Goal: Transaction & Acquisition: Purchase product/service

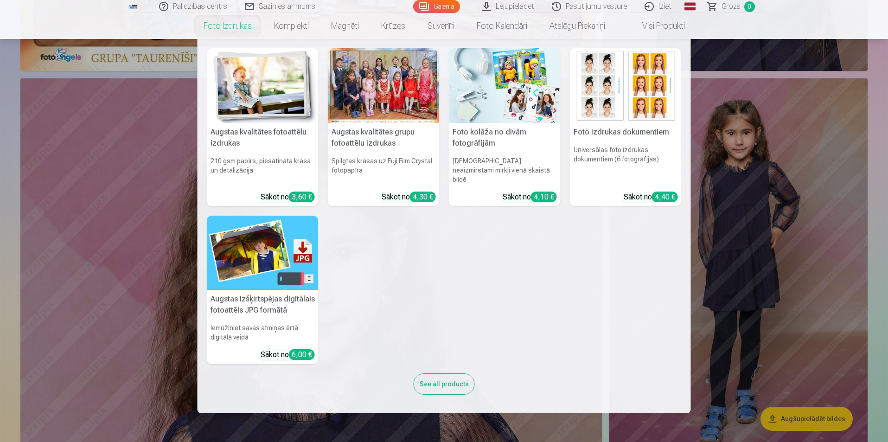
scroll to position [1020, 0]
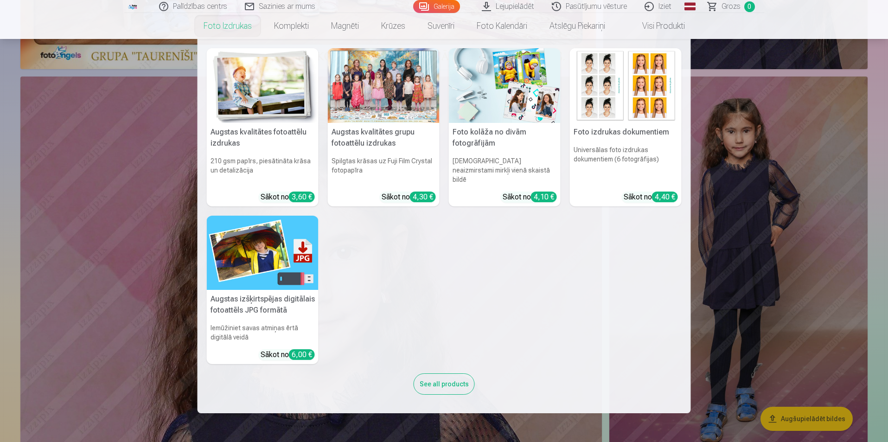
click at [795, 293] on nav "Augstas kvalitātes fotoattēlu izdrukas 210 gsm papīrs, piesātināta krāsa un det…" at bounding box center [444, 226] width 888 height 374
click at [117, 202] on nav "Augstas kvalitātes fotoattēlu izdrukas 210 gsm papīrs, piesātināta krāsa un det…" at bounding box center [444, 226] width 888 height 374
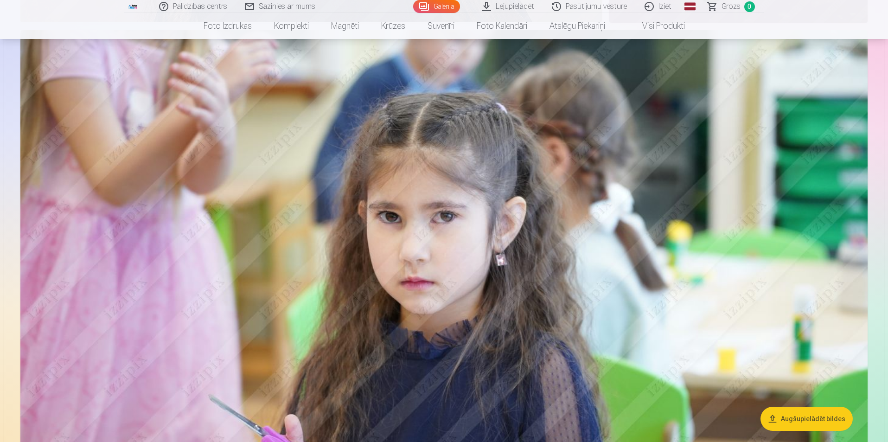
scroll to position [1483, 0]
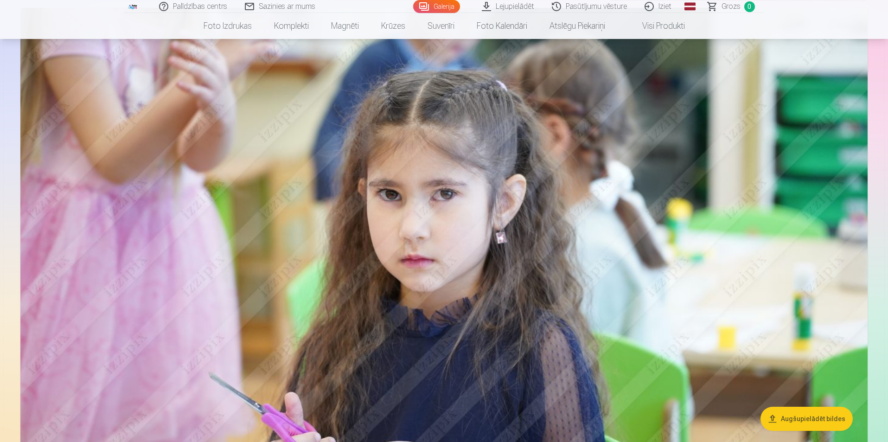
click at [767, 301] on img at bounding box center [443, 290] width 847 height 564
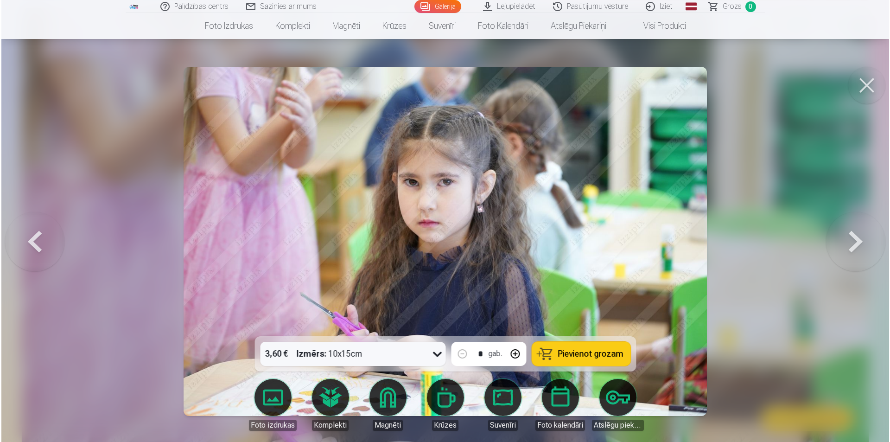
scroll to position [1486, 0]
click at [859, 81] on button at bounding box center [867, 85] width 37 height 37
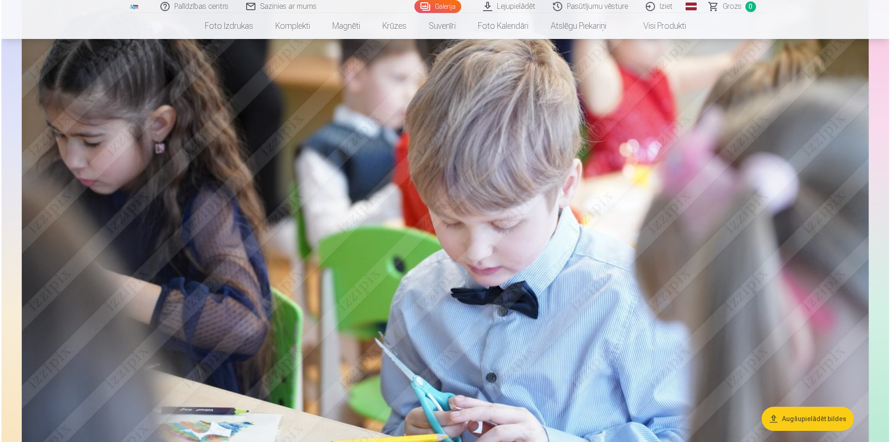
scroll to position [2132, 0]
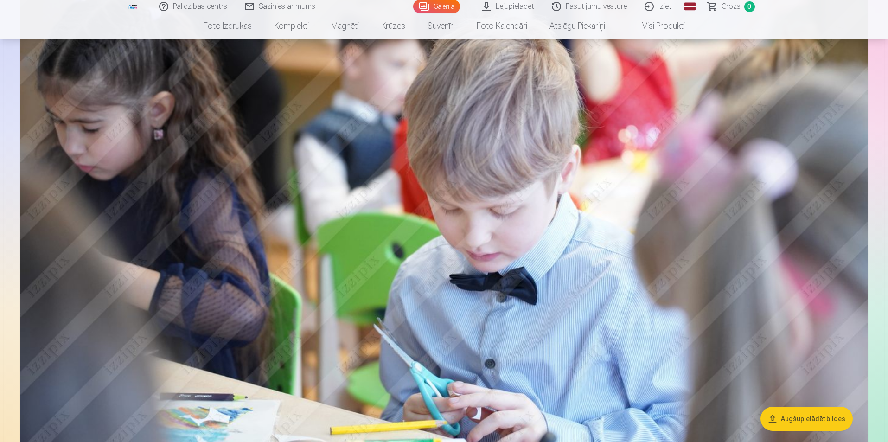
click at [724, 270] on img at bounding box center [443, 212] width 847 height 564
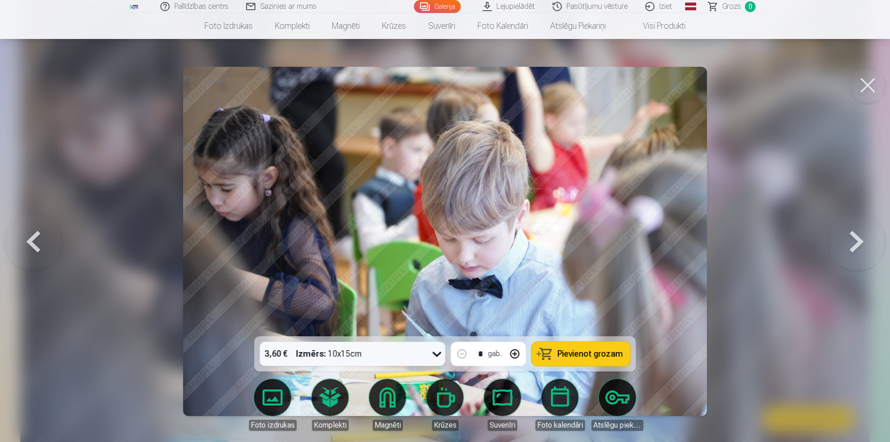
click at [865, 95] on button at bounding box center [867, 85] width 37 height 37
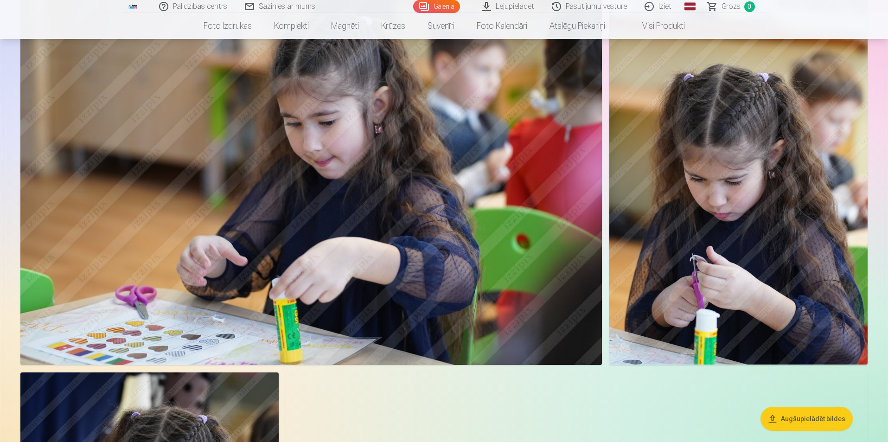
scroll to position [2683, 0]
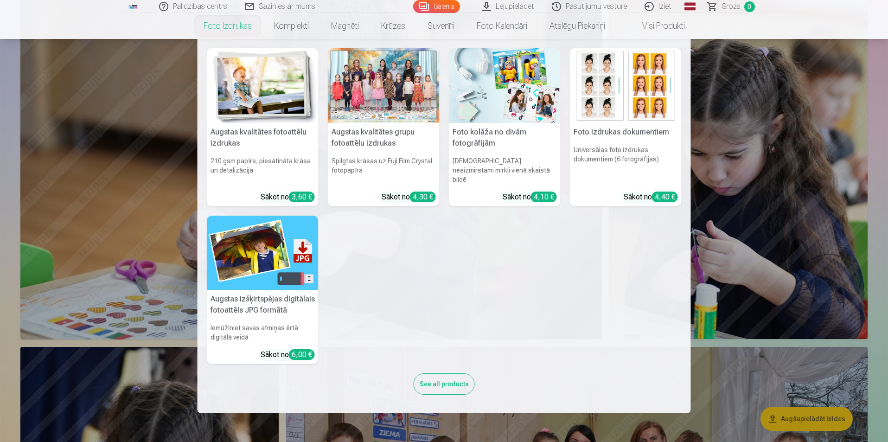
click at [776, 138] on nav "Augstas kvalitātes fotoattēlu izdrukas 210 gsm papīrs, piesātināta krāsa un det…" at bounding box center [444, 226] width 888 height 374
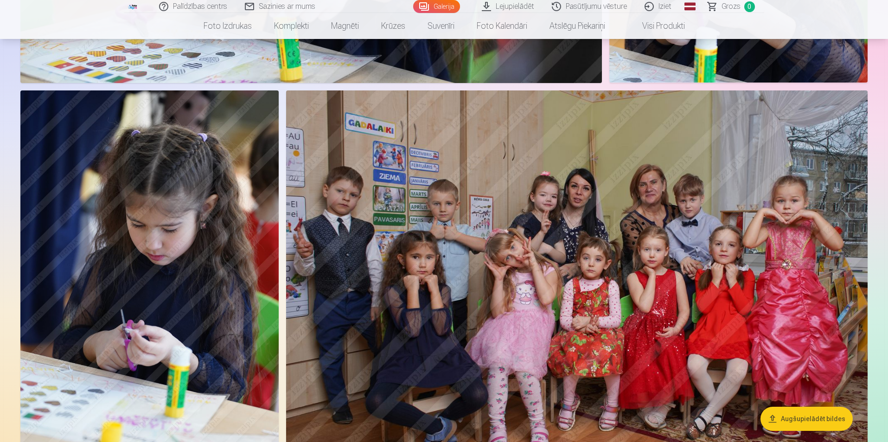
scroll to position [2961, 0]
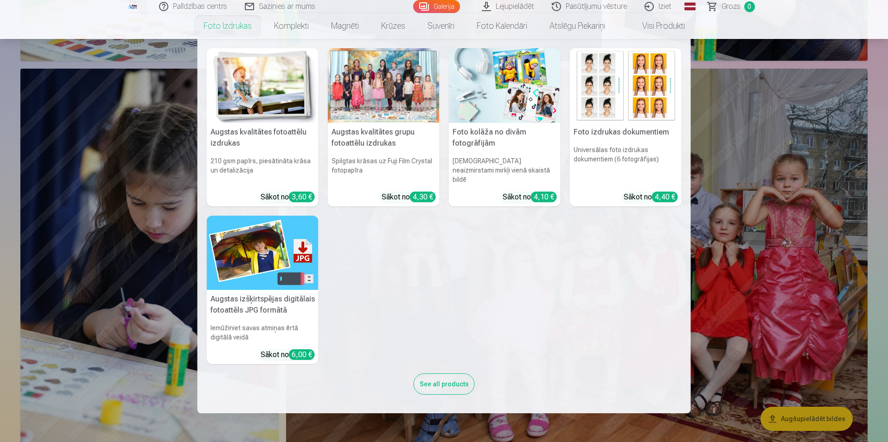
click at [751, 159] on nav "Augstas kvalitātes fotoattēlu izdrukas 210 gsm papīrs, piesātināta krāsa un det…" at bounding box center [444, 226] width 888 height 374
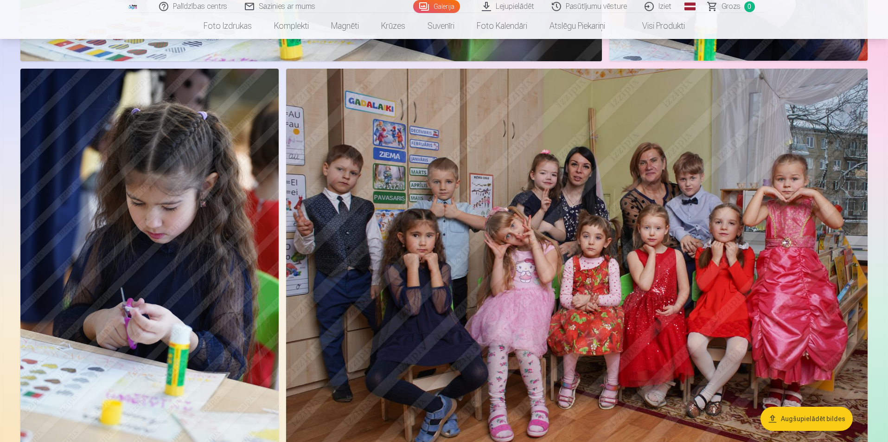
click at [853, 176] on img at bounding box center [576, 262] width 581 height 387
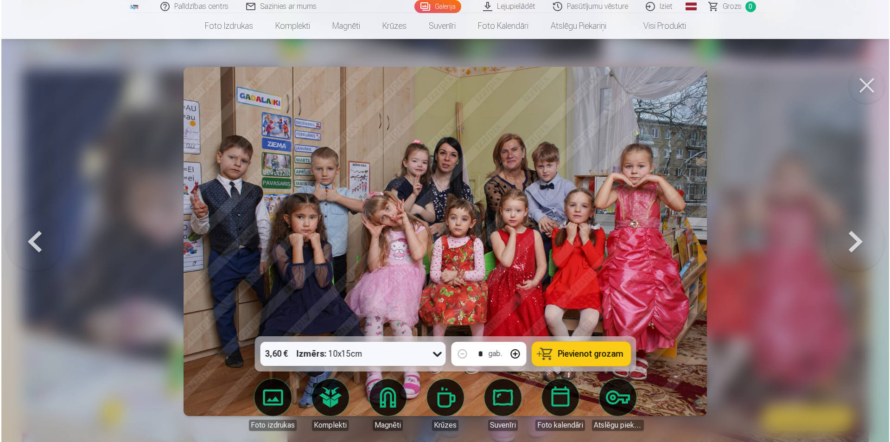
scroll to position [2968, 0]
click at [873, 91] on button at bounding box center [867, 85] width 37 height 37
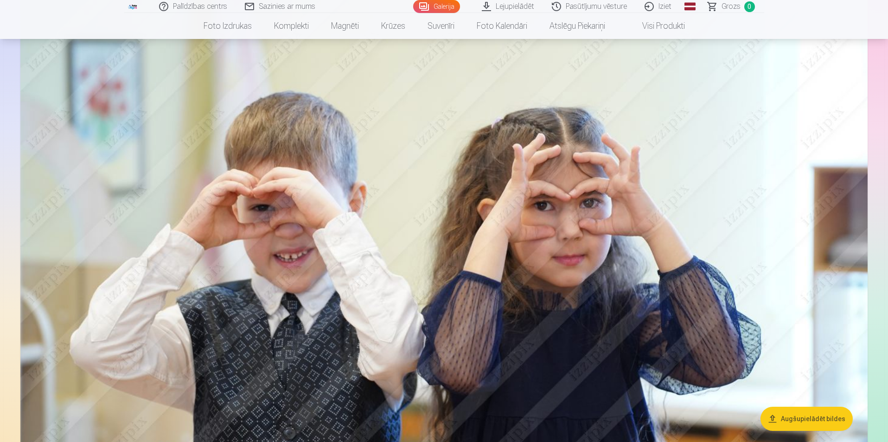
scroll to position [3563, 0]
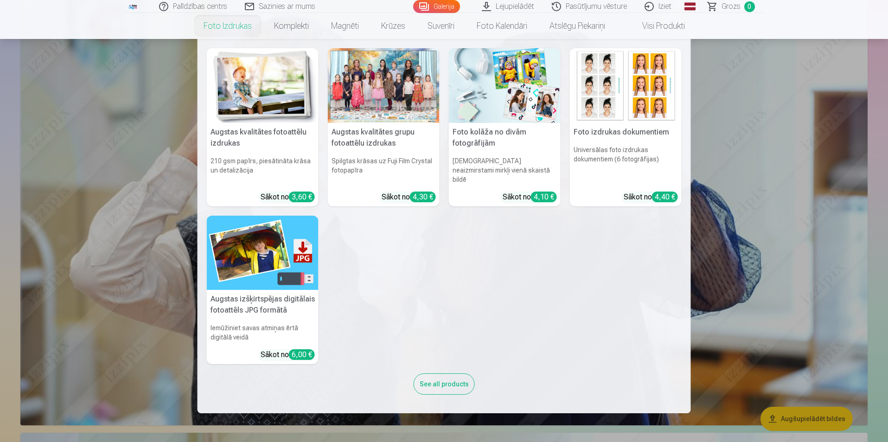
click at [829, 251] on nav "Augstas kvalitātes fotoattēlu izdrukas 210 gsm papīrs, piesātināta krāsa un det…" at bounding box center [444, 226] width 888 height 374
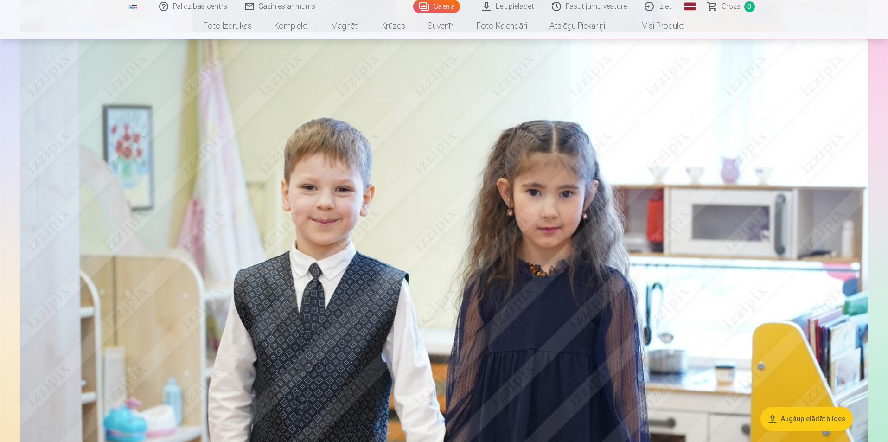
scroll to position [3980, 0]
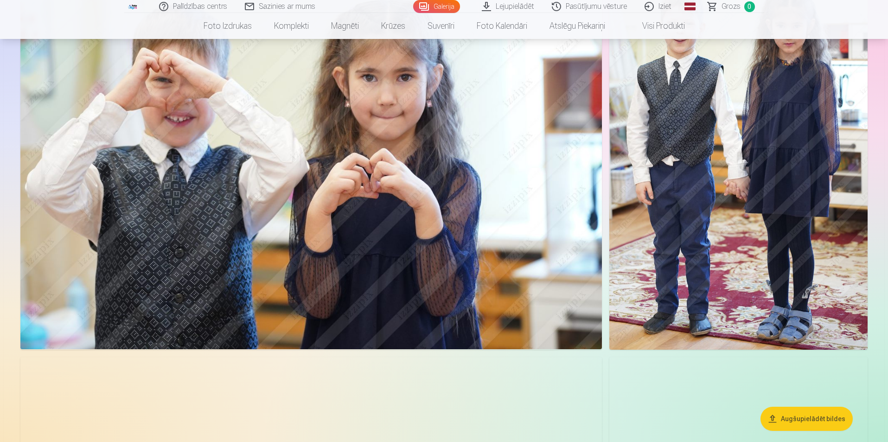
scroll to position [4629, 0]
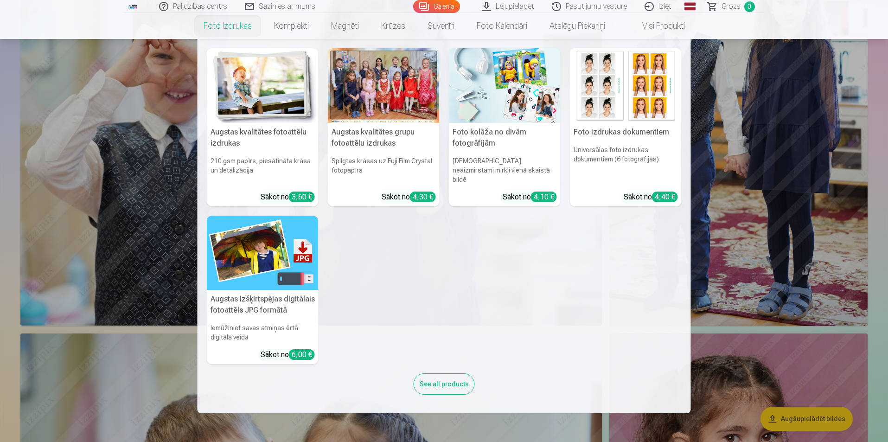
click at [790, 185] on nav "Augstas kvalitātes fotoattēlu izdrukas 210 gsm papīrs, piesātināta krāsa un det…" at bounding box center [444, 226] width 888 height 374
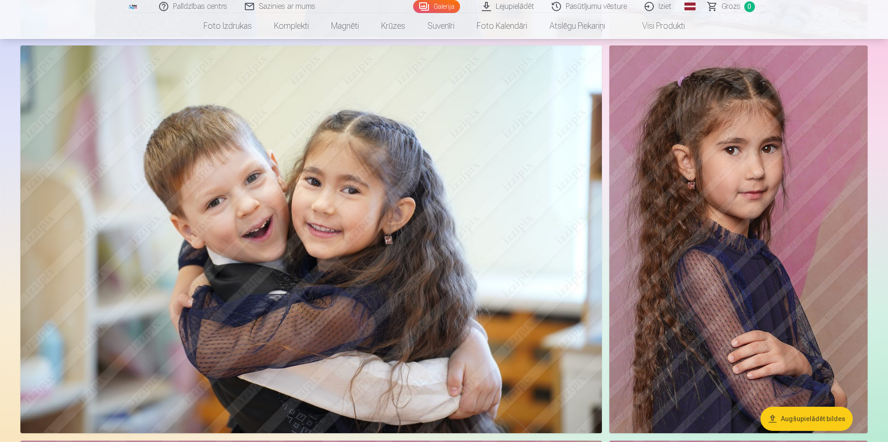
scroll to position [4953, 0]
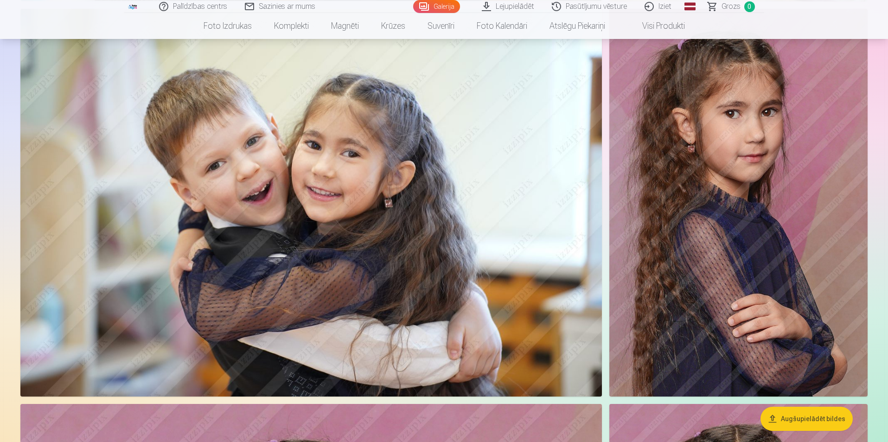
click at [694, 286] on img at bounding box center [738, 202] width 258 height 387
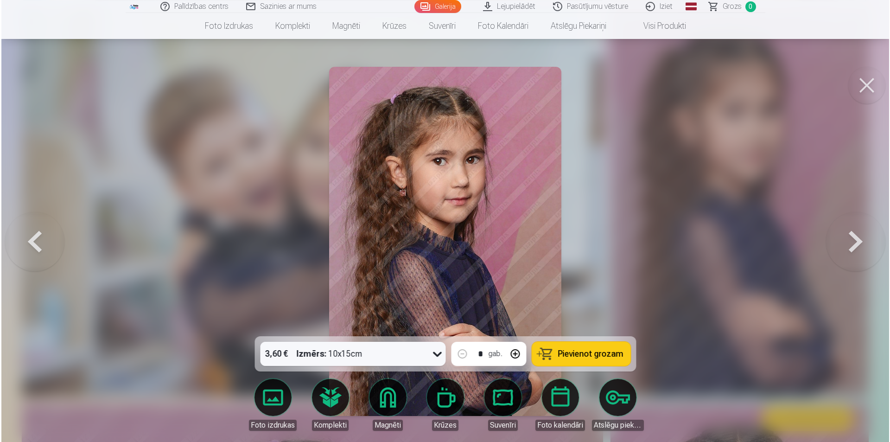
scroll to position [4966, 0]
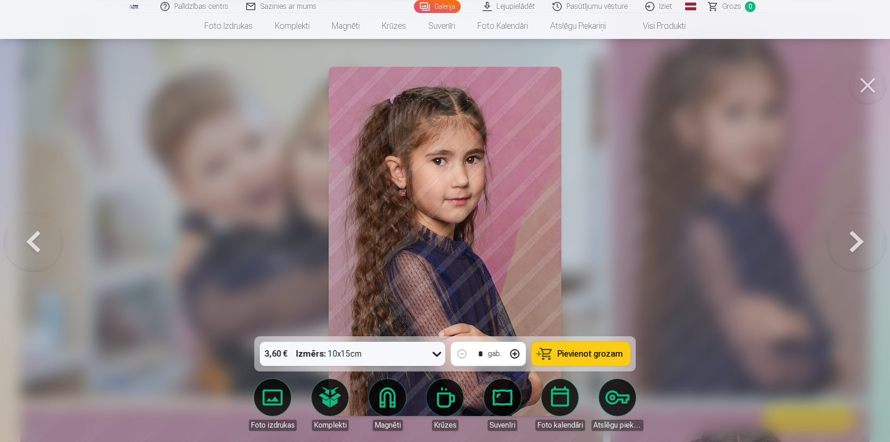
drag, startPoint x: 694, startPoint y: 286, endPoint x: 874, endPoint y: 88, distance: 267.7
click at [874, 88] on button at bounding box center [867, 85] width 37 height 37
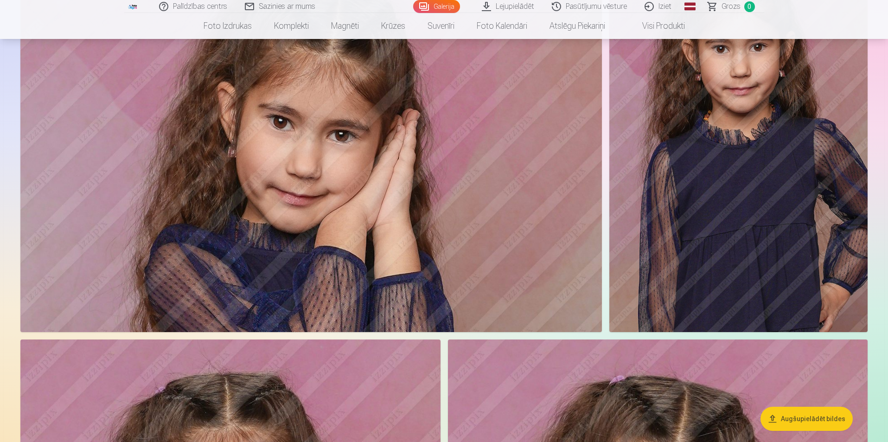
scroll to position [5417, 0]
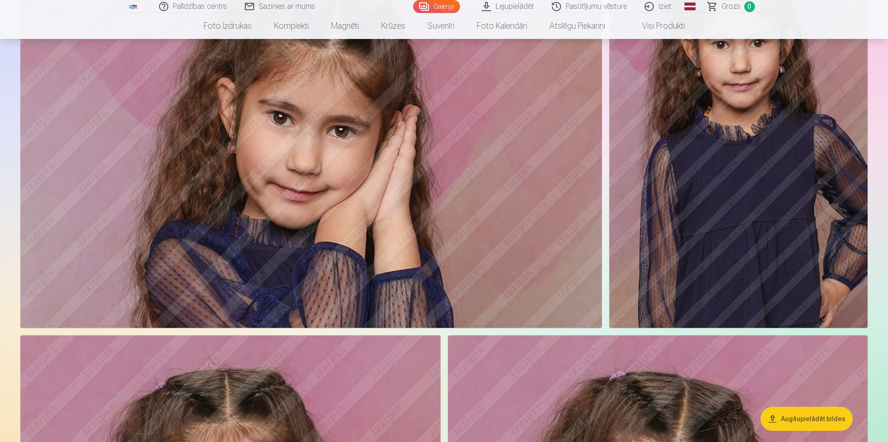
click at [736, 280] on img at bounding box center [738, 133] width 258 height 387
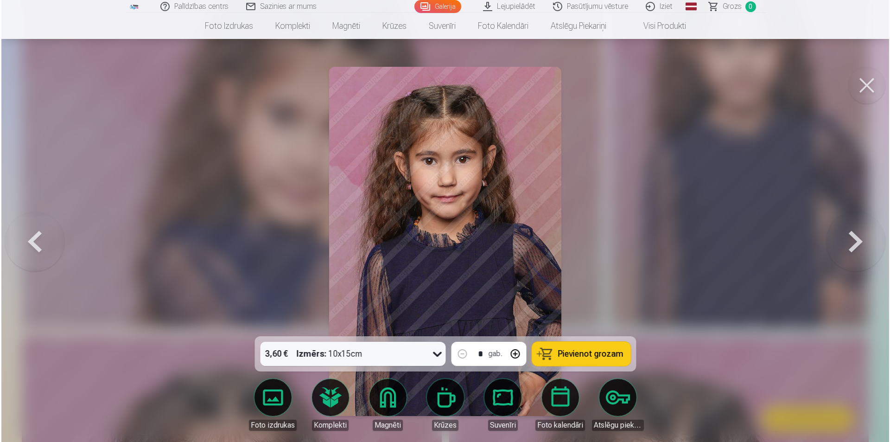
scroll to position [5431, 0]
drag, startPoint x: 724, startPoint y: 249, endPoint x: 665, endPoint y: 292, distance: 73.4
click at [664, 292] on div at bounding box center [445, 221] width 890 height 442
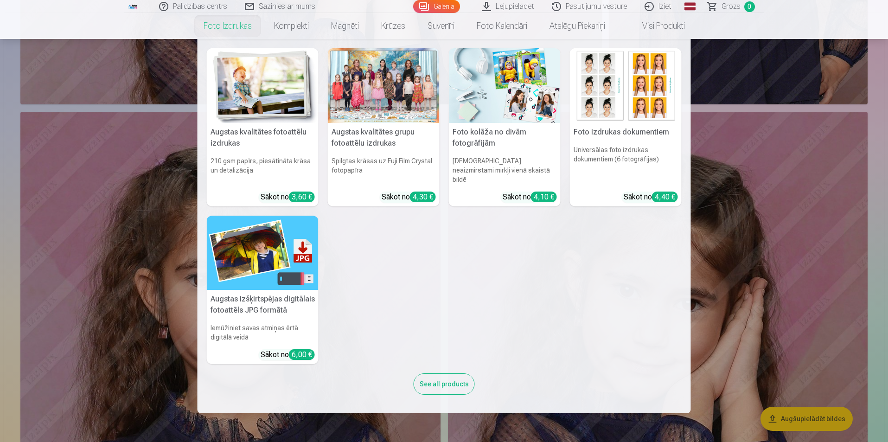
scroll to position [5649, 0]
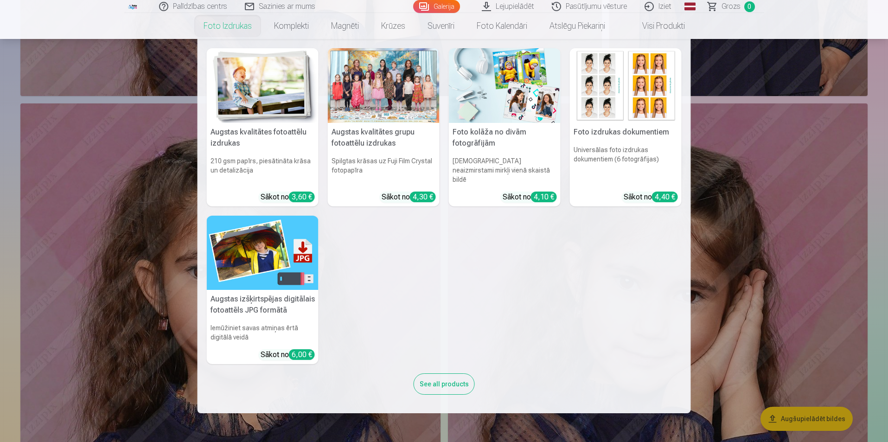
click at [140, 263] on nav "Augstas kvalitātes fotoattēlu izdrukas 210 gsm papīrs, piesātināta krāsa un det…" at bounding box center [444, 226] width 888 height 374
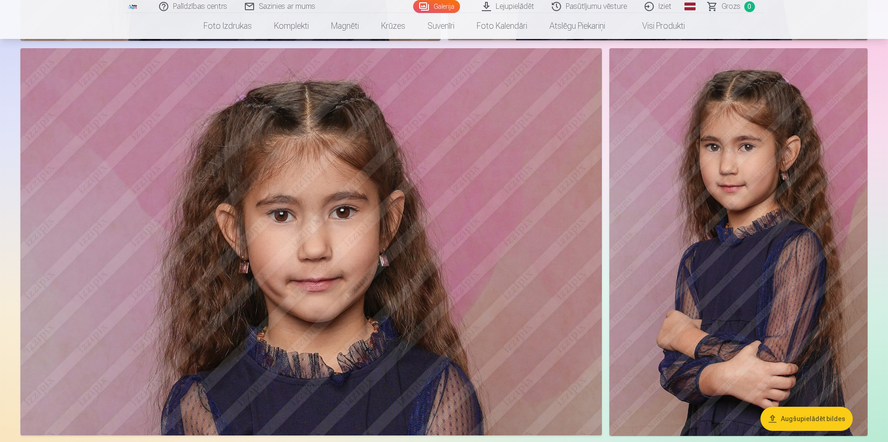
scroll to position [6390, 0]
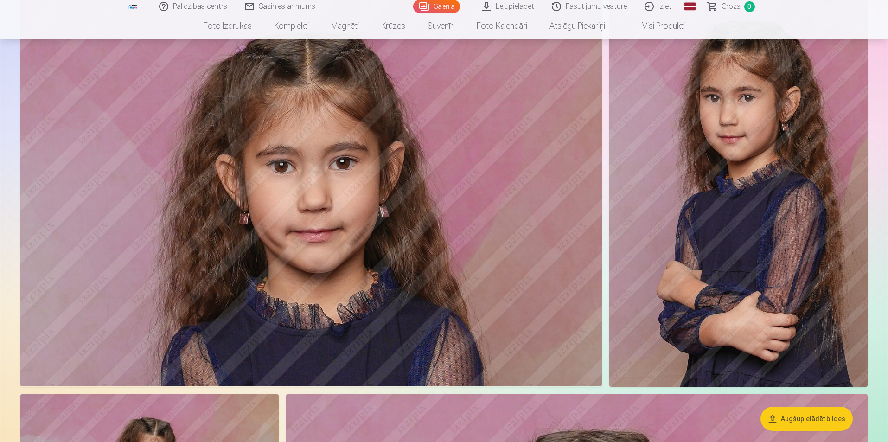
click at [768, 157] on img at bounding box center [738, 192] width 258 height 387
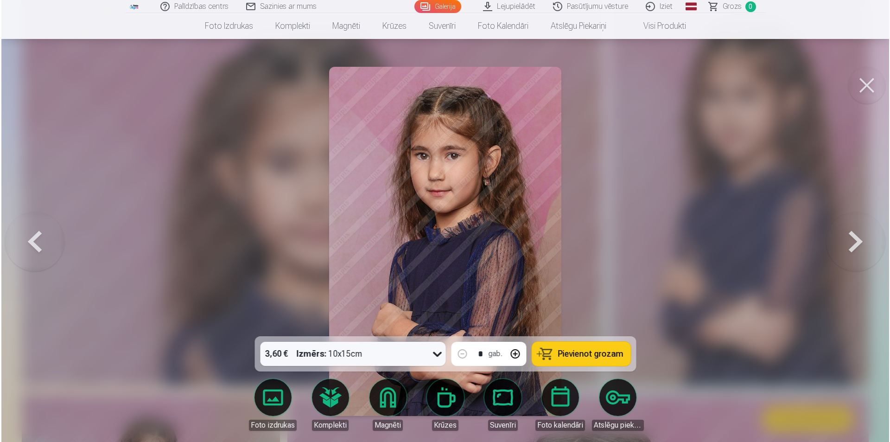
scroll to position [6407, 0]
click at [862, 84] on button at bounding box center [867, 85] width 37 height 37
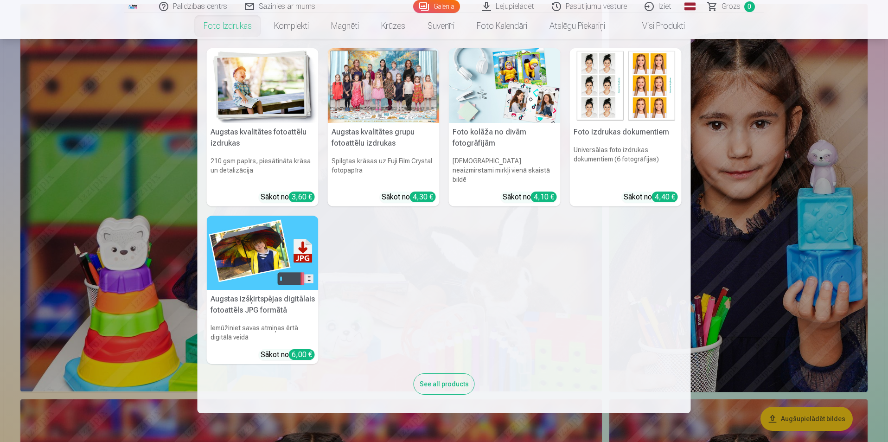
scroll to position [7178, 0]
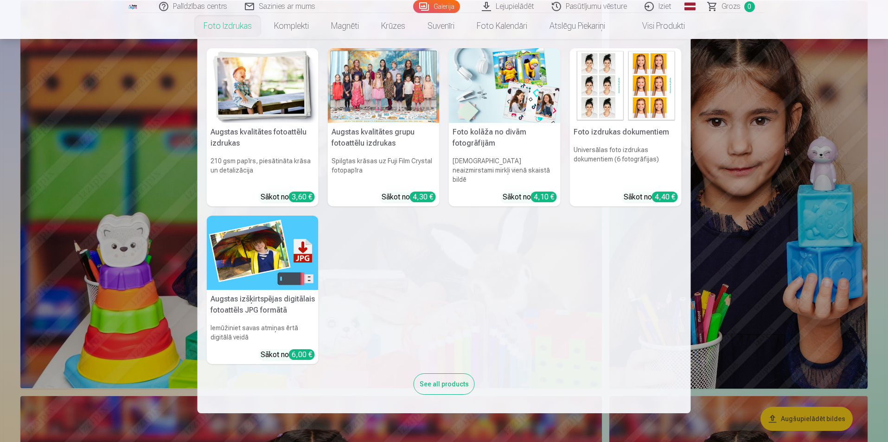
click at [106, 153] on nav "Augstas kvalitātes fotoattēlu izdrukas 210 gsm papīrs, piesātināta krāsa un det…" at bounding box center [444, 226] width 888 height 374
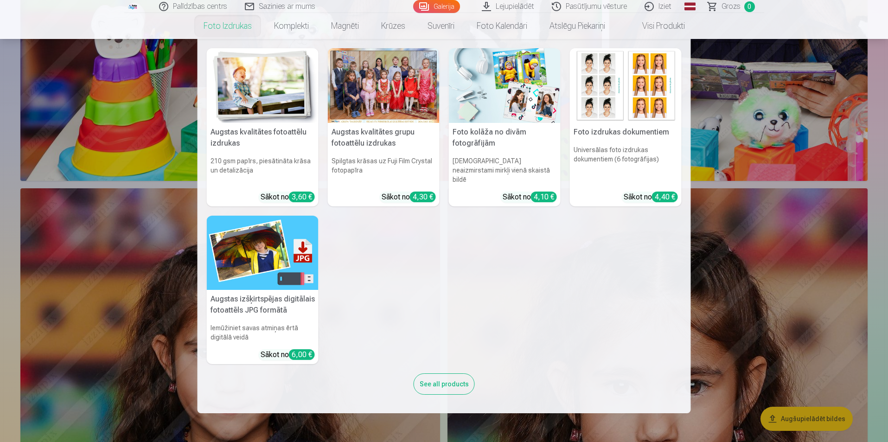
scroll to position [7827, 0]
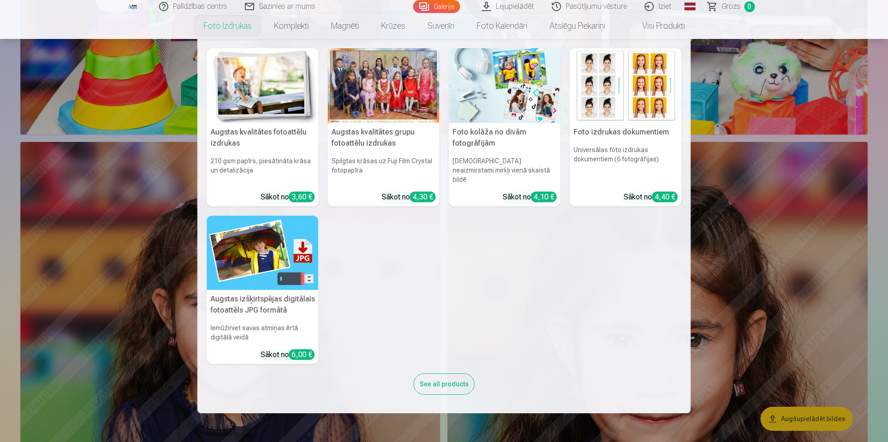
drag, startPoint x: 121, startPoint y: 269, endPoint x: 804, endPoint y: 275, distance: 683.2
click at [804, 275] on nav "Augstas kvalitātes fotoattēlu izdrukas 210 gsm papīrs, piesātināta krāsa un det…" at bounding box center [444, 226] width 888 height 374
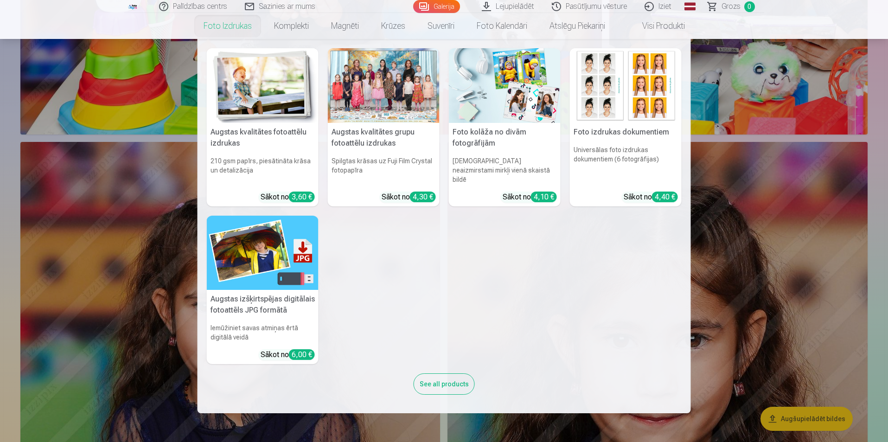
click at [737, 252] on nav "Augstas kvalitātes fotoattēlu izdrukas 210 gsm papīrs, piesātināta krāsa un det…" at bounding box center [444, 226] width 888 height 374
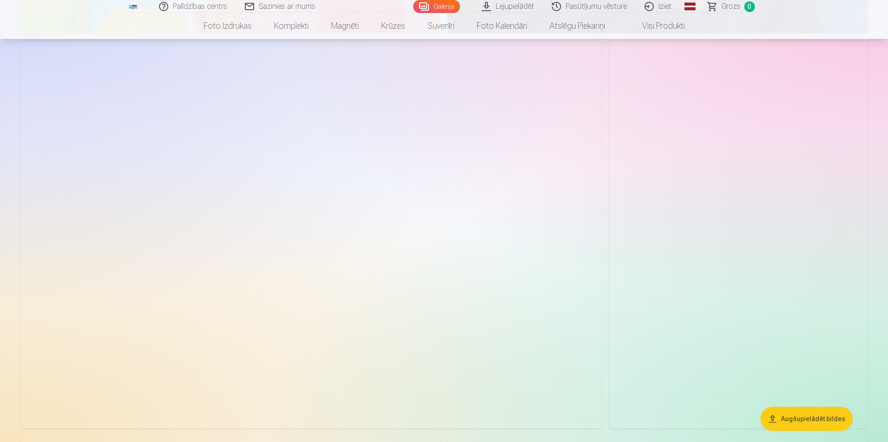
scroll to position [8569, 0]
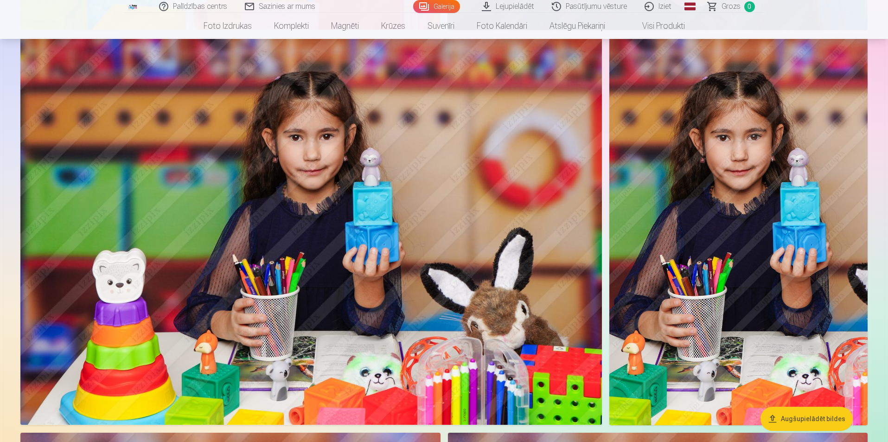
click at [770, 261] on img at bounding box center [738, 231] width 258 height 387
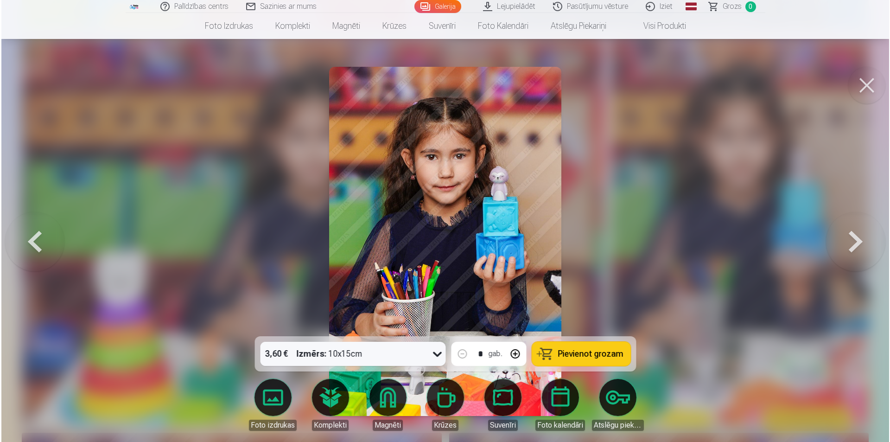
scroll to position [8590, 0]
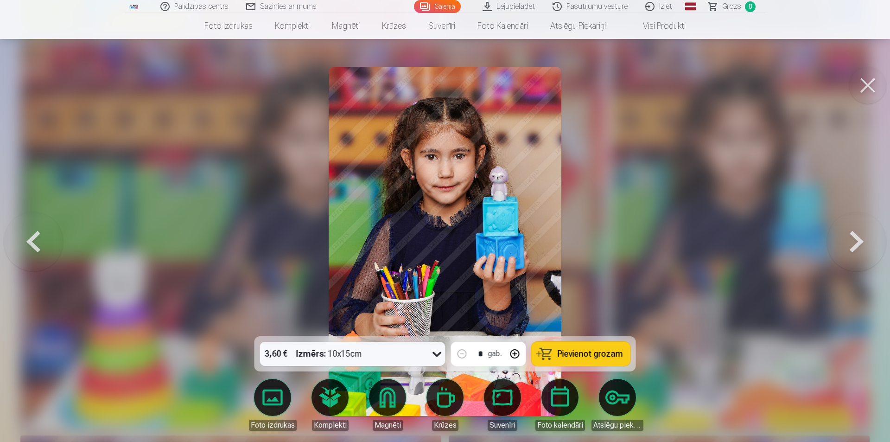
click at [869, 83] on button at bounding box center [867, 85] width 37 height 37
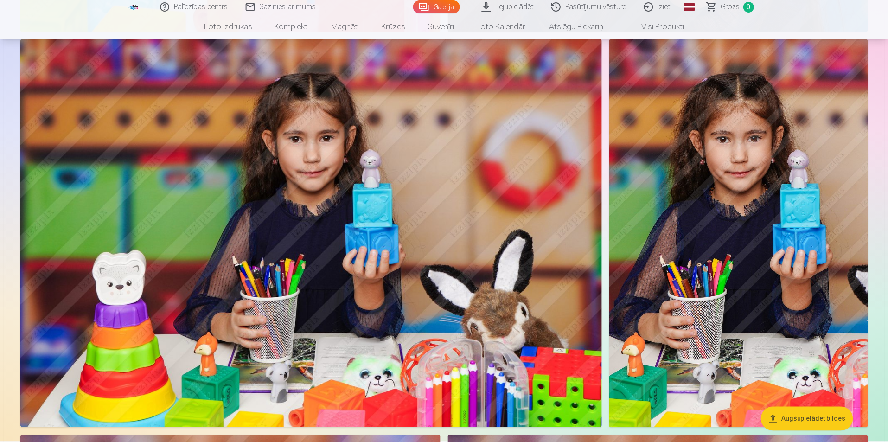
scroll to position [8569, 0]
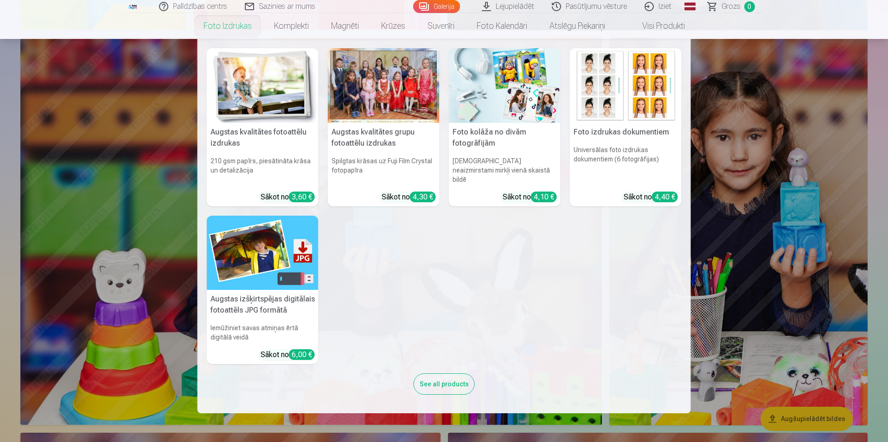
click at [788, 80] on nav "Augstas kvalitātes fotoattēlu izdrukas 210 gsm papīrs, piesātināta krāsa un det…" at bounding box center [444, 226] width 888 height 374
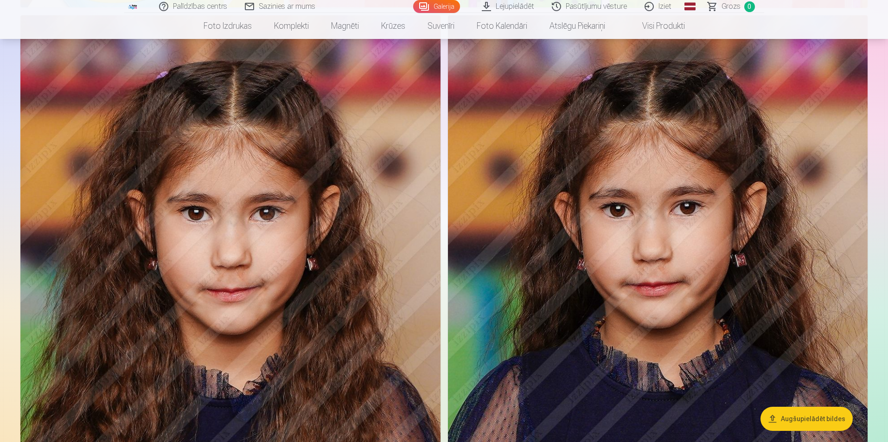
scroll to position [9032, 0]
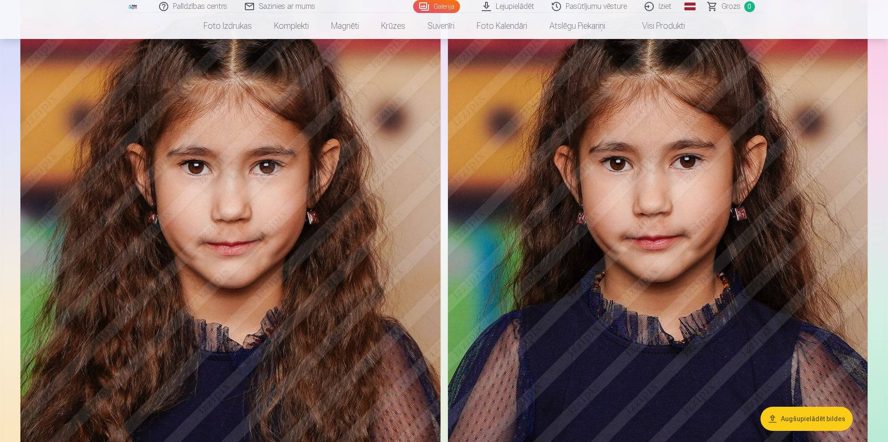
click at [809, 308] on img at bounding box center [658, 284] width 420 height 630
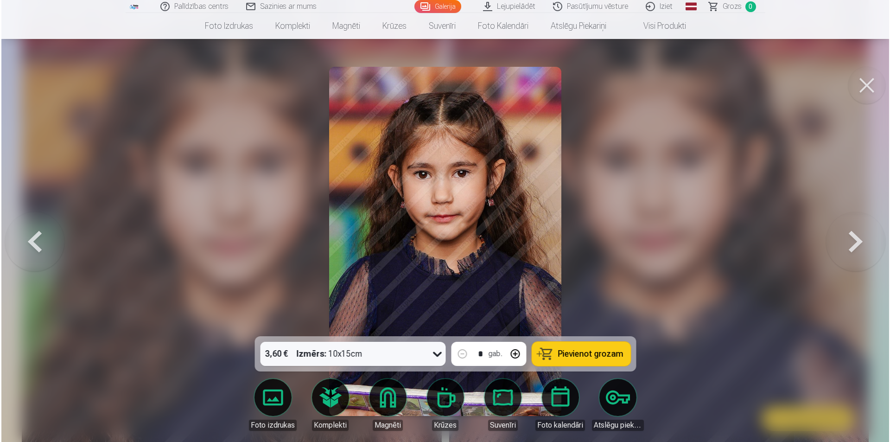
scroll to position [9056, 0]
click at [867, 83] on button at bounding box center [867, 85] width 37 height 37
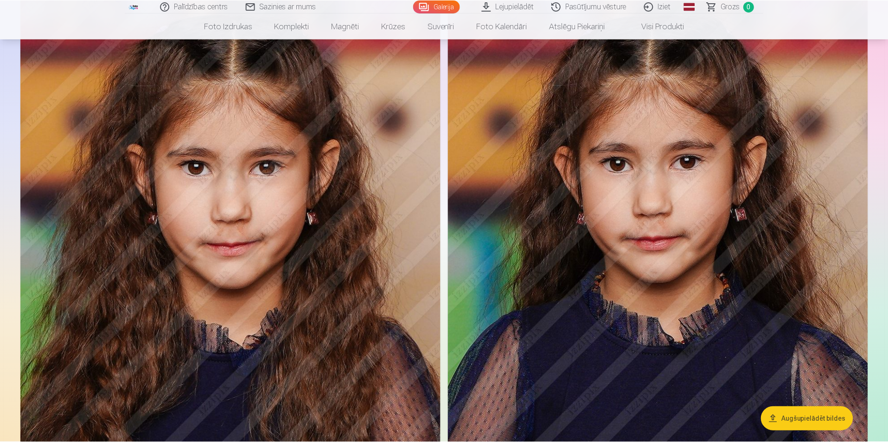
scroll to position [9032, 0]
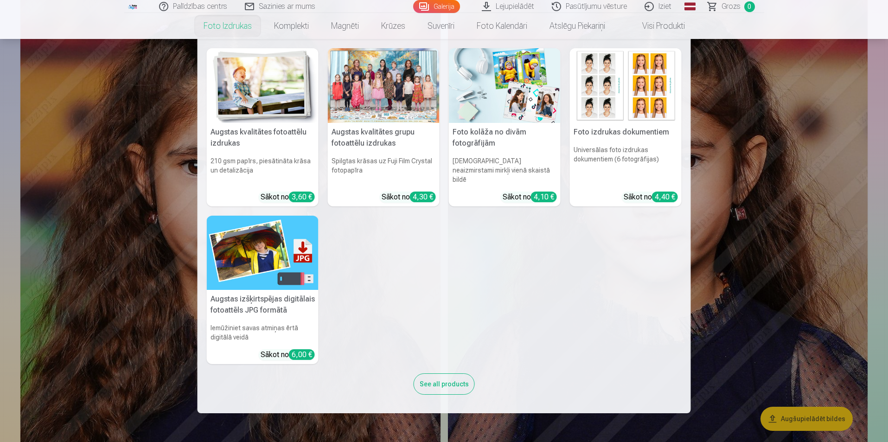
click at [761, 214] on nav "Augstas kvalitātes fotoattēlu izdrukas 210 gsm papīrs, piesātināta krāsa un det…" at bounding box center [444, 226] width 888 height 374
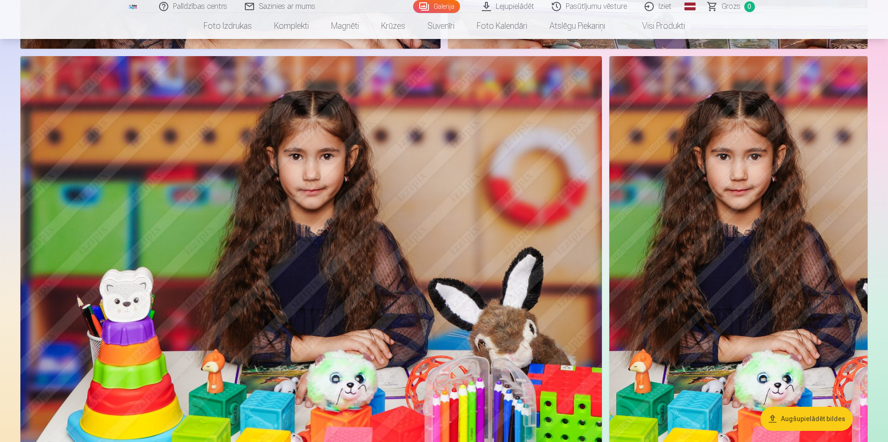
scroll to position [9588, 0]
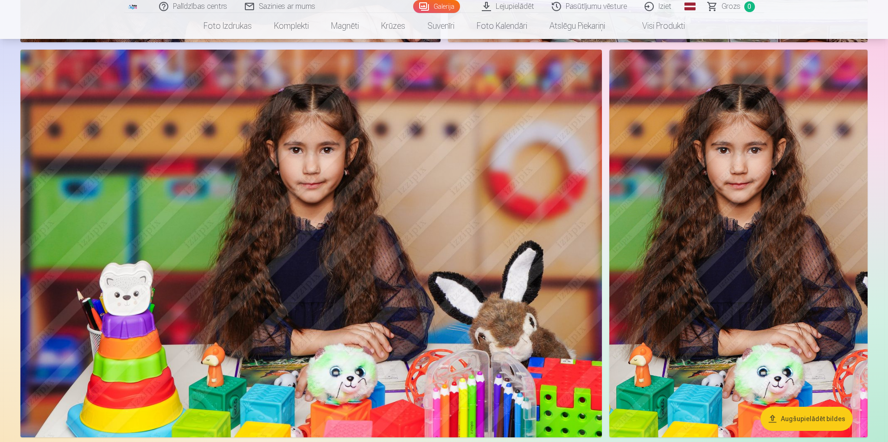
click at [754, 294] on img at bounding box center [738, 243] width 258 height 387
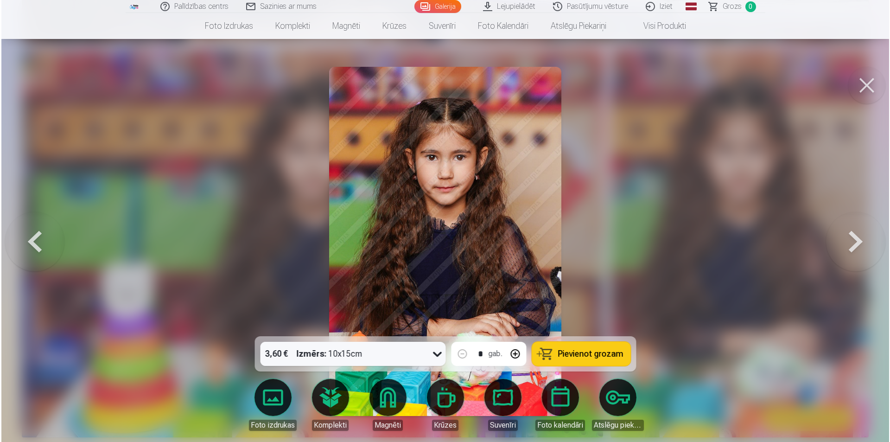
scroll to position [9612, 0]
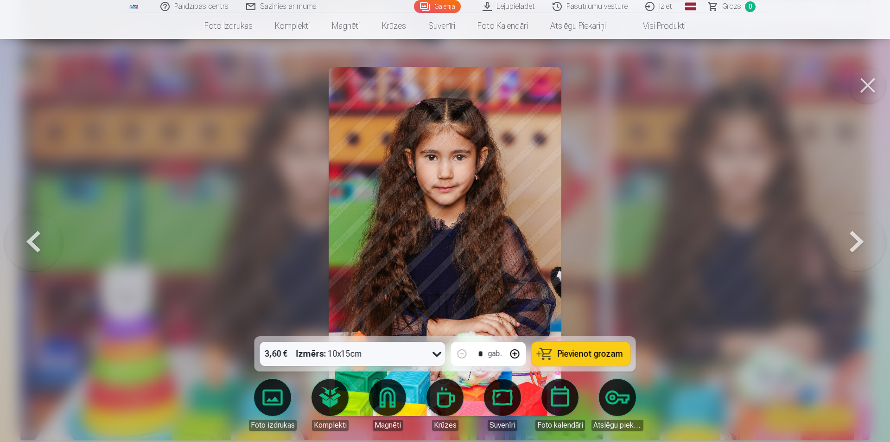
click at [880, 81] on button at bounding box center [867, 85] width 37 height 37
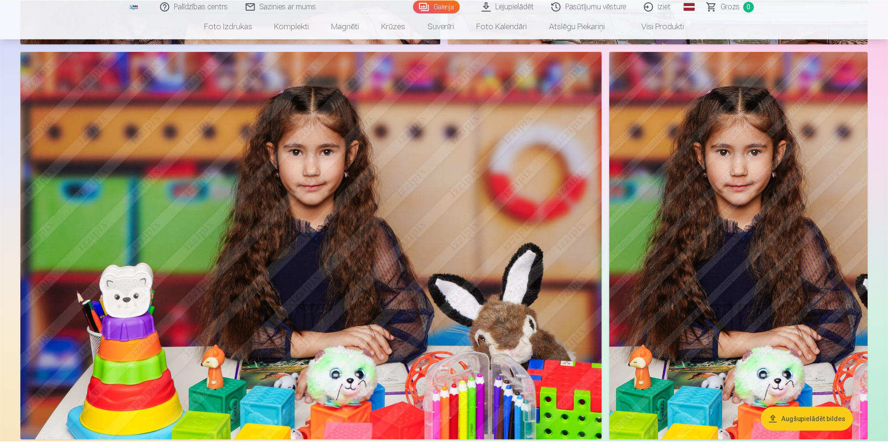
scroll to position [9588, 0]
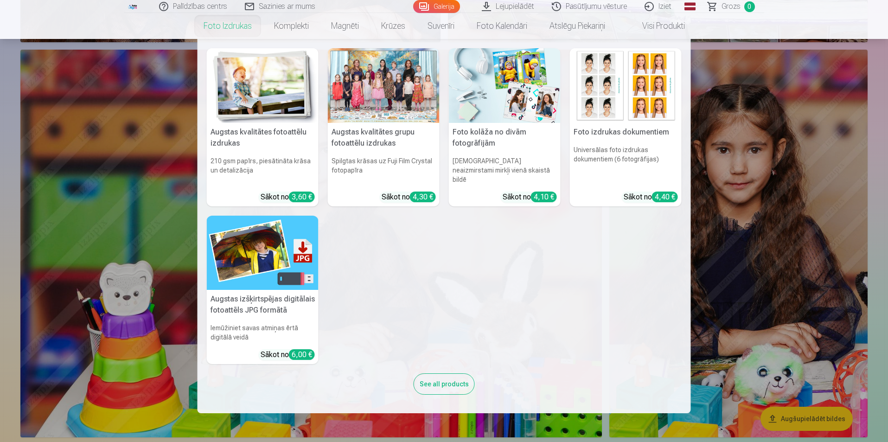
click at [740, 189] on nav "Augstas kvalitātes fotoattēlu izdrukas 210 gsm papīrs, piesātināta krāsa un det…" at bounding box center [444, 226] width 888 height 374
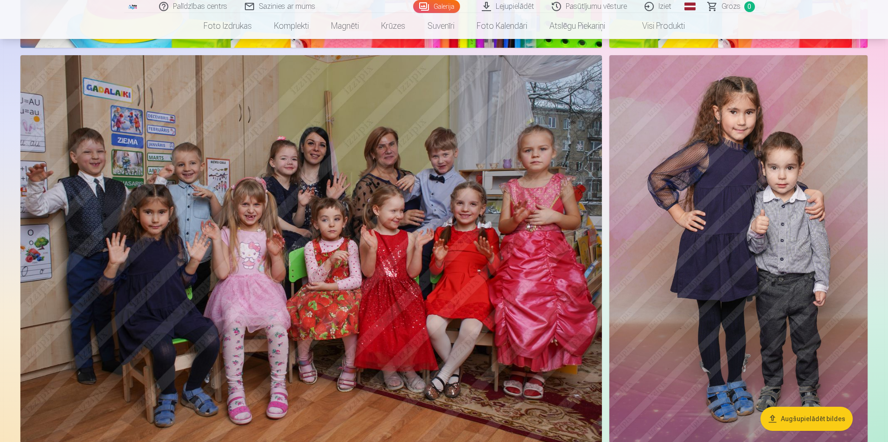
scroll to position [10005, 0]
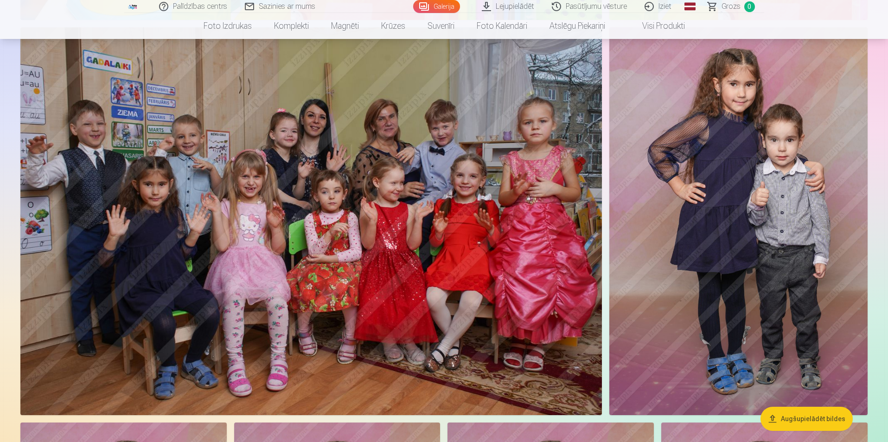
click at [777, 261] on img at bounding box center [738, 220] width 258 height 387
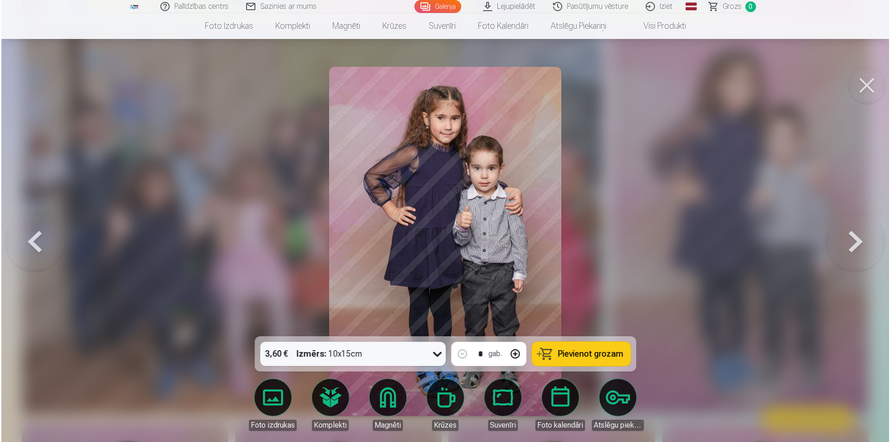
scroll to position [10031, 0]
click at [878, 82] on button at bounding box center [867, 85] width 37 height 37
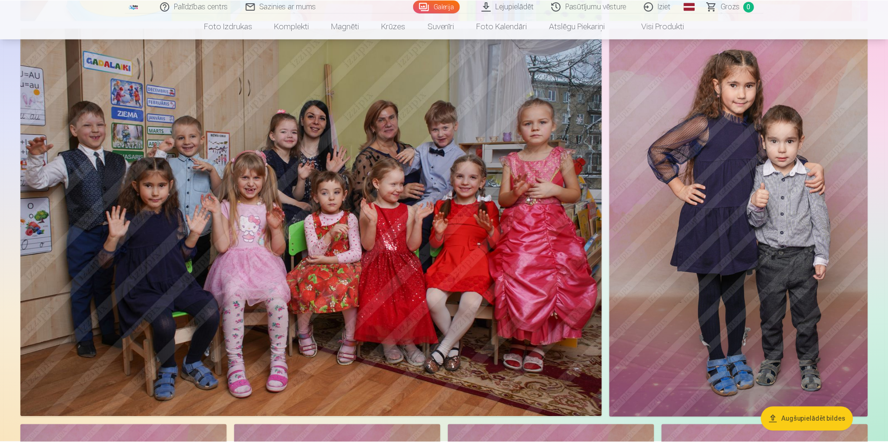
scroll to position [10005, 0]
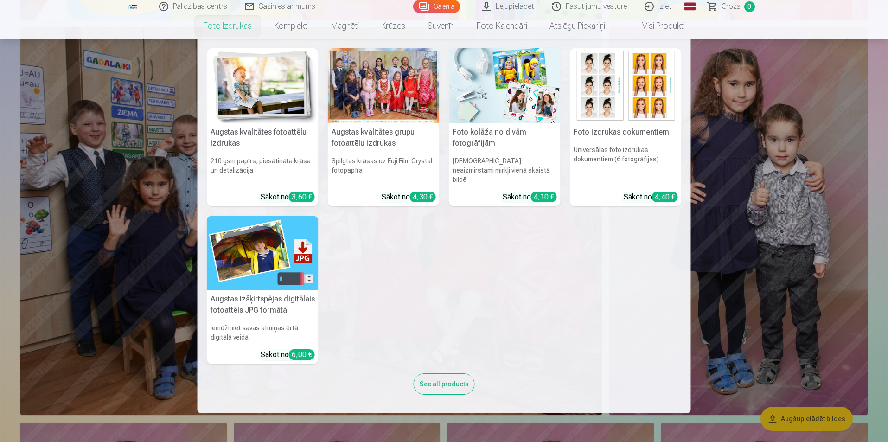
click at [768, 186] on nav "Augstas kvalitātes fotoattēlu izdrukas 210 gsm papīrs, piesātināta krāsa un det…" at bounding box center [444, 226] width 888 height 374
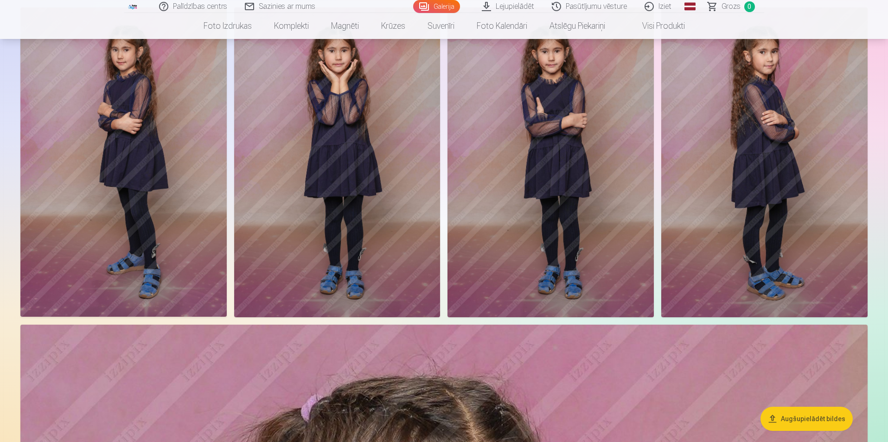
scroll to position [10422, 0]
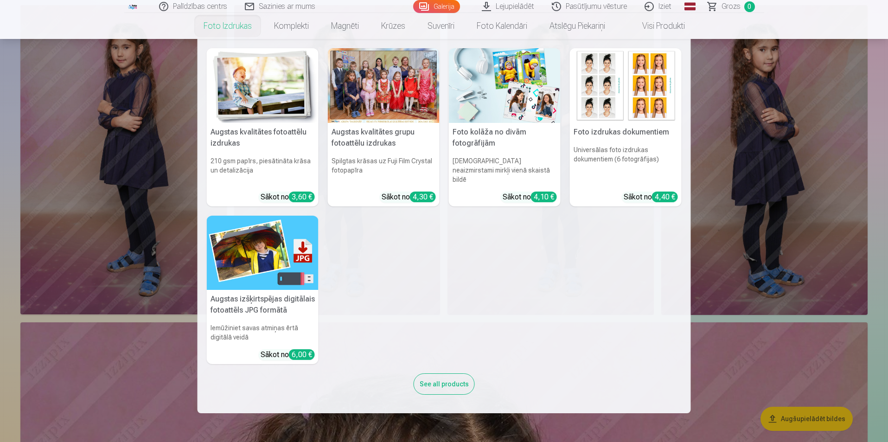
click at [726, 260] on nav "Augstas kvalitātes fotoattēlu izdrukas 210 gsm papīrs, piesātināta krāsa un det…" at bounding box center [444, 226] width 888 height 374
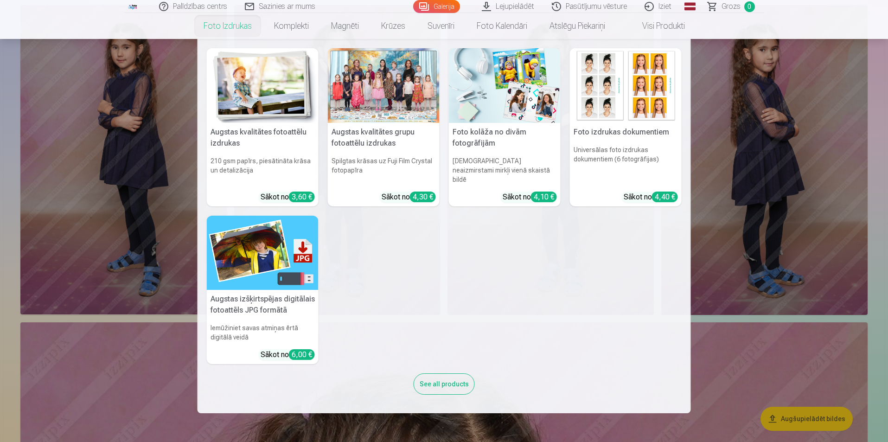
click at [789, 324] on nav "Augstas kvalitātes fotoattēlu izdrukas 210 gsm papīrs, piesātināta krāsa un det…" at bounding box center [444, 226] width 888 height 374
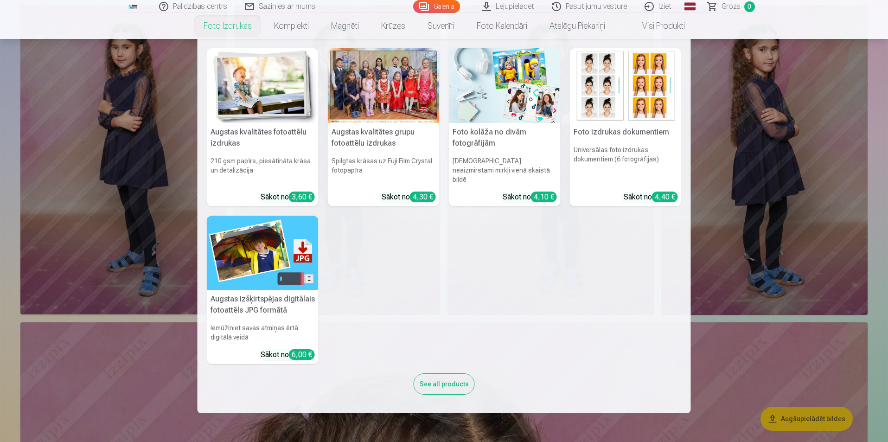
click at [797, 213] on nav "Augstas kvalitātes fotoattēlu izdrukas 210 gsm papīrs, piesātināta krāsa un det…" at bounding box center [444, 226] width 888 height 374
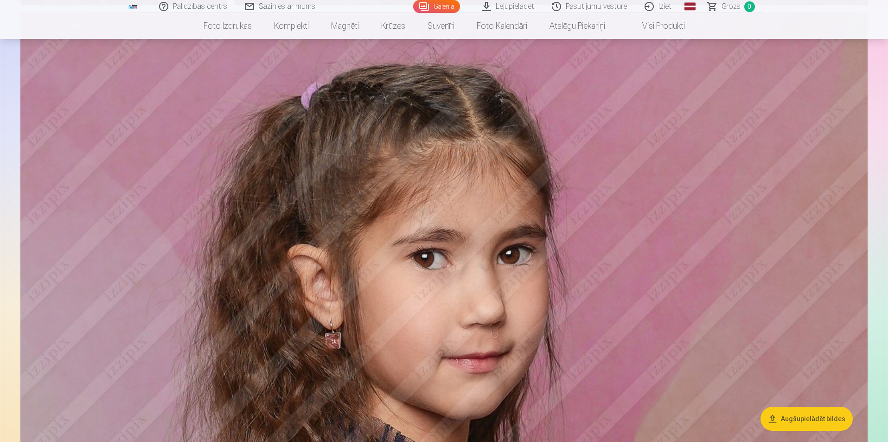
scroll to position [10793, 0]
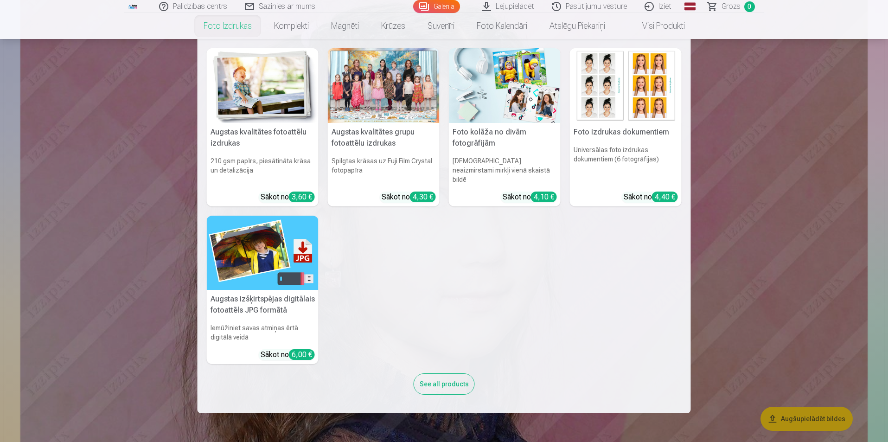
click at [830, 281] on nav "Augstas kvalitātes fotoattēlu izdrukas 210 gsm papīrs, piesātināta krāsa un det…" at bounding box center [444, 226] width 888 height 374
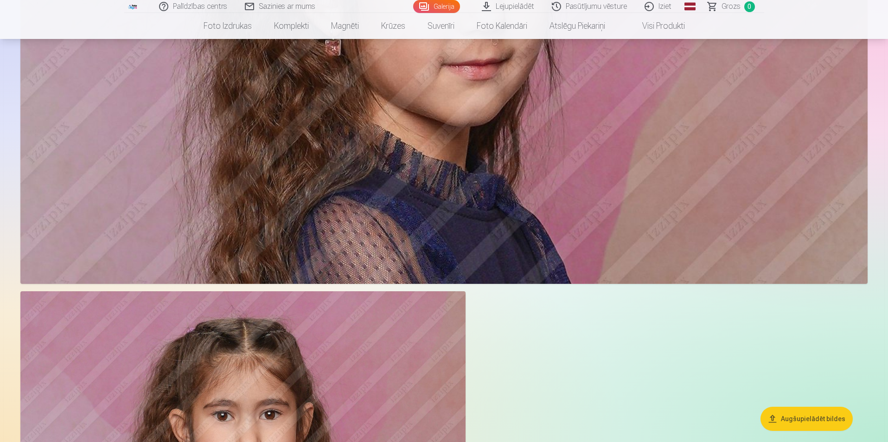
scroll to position [11257, 0]
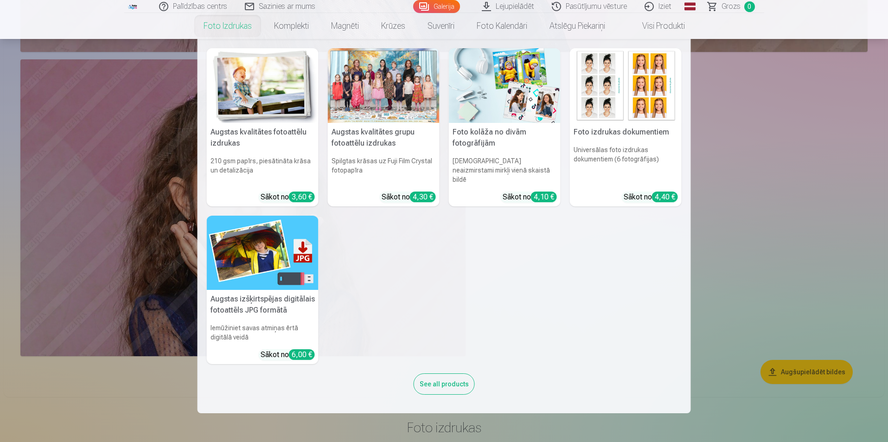
click at [744, 270] on nav "Augstas kvalitātes fotoattēlu izdrukas 210 gsm papīrs, piesātināta krāsa un det…" at bounding box center [444, 226] width 888 height 374
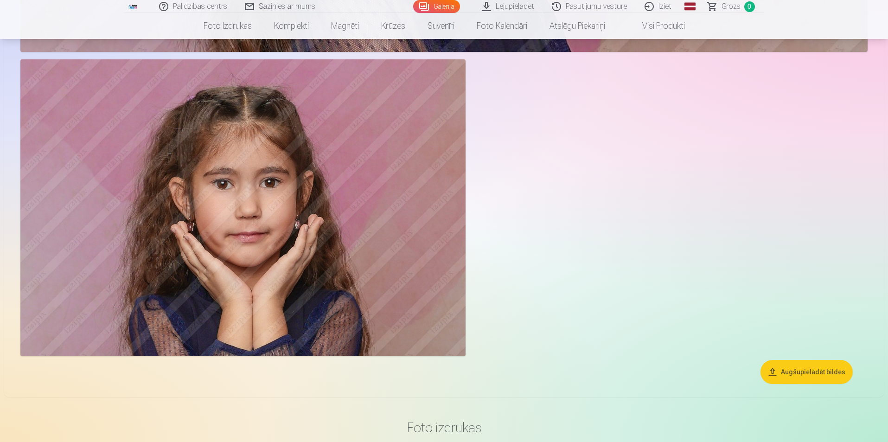
click at [792, 372] on button "Augšupielādēt bildes" at bounding box center [806, 372] width 92 height 24
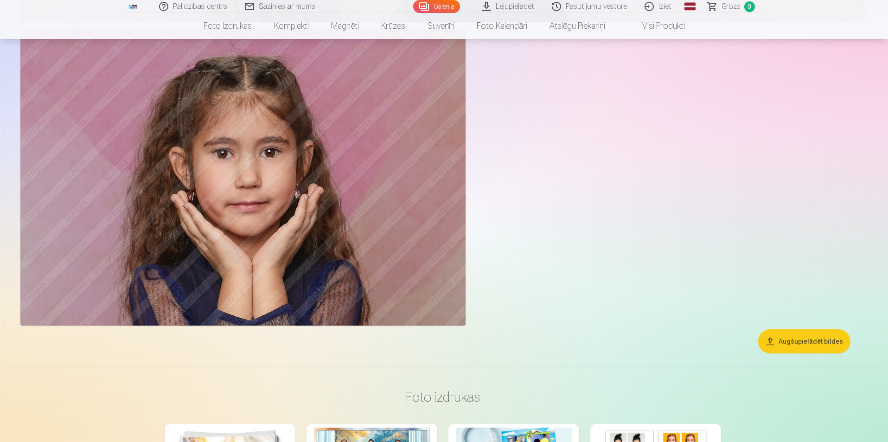
scroll to position [11285, 0]
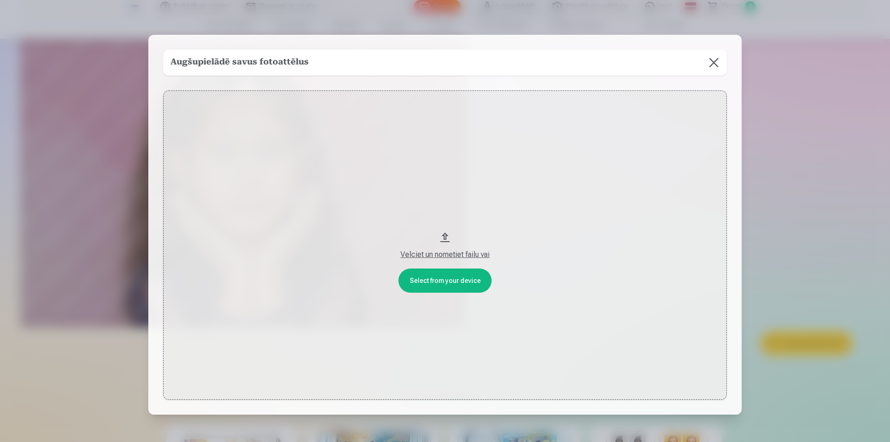
drag, startPoint x: 703, startPoint y: 63, endPoint x: 711, endPoint y: 68, distance: 9.7
click at [703, 64] on button at bounding box center [714, 63] width 26 height 26
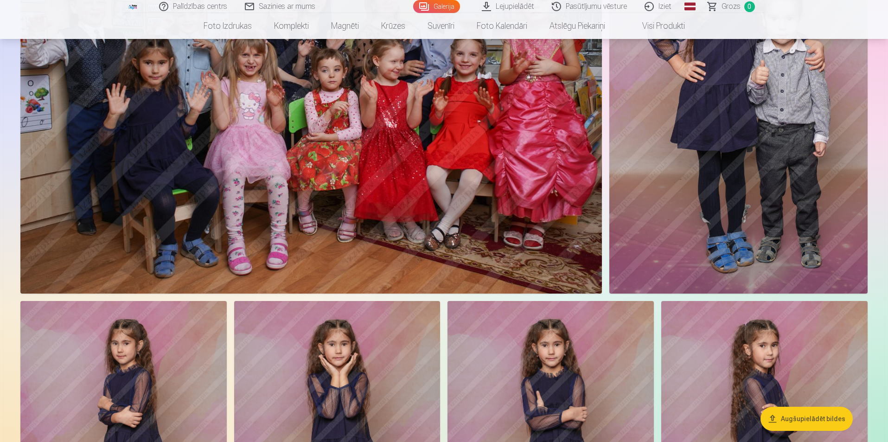
scroll to position [9802, 0]
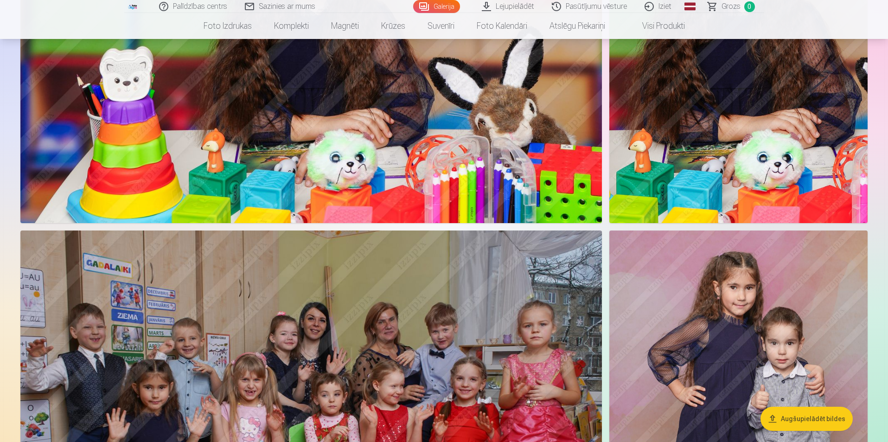
click at [662, 10] on link "Iziet" at bounding box center [658, 6] width 44 height 13
